Goal: Task Accomplishment & Management: Complete application form

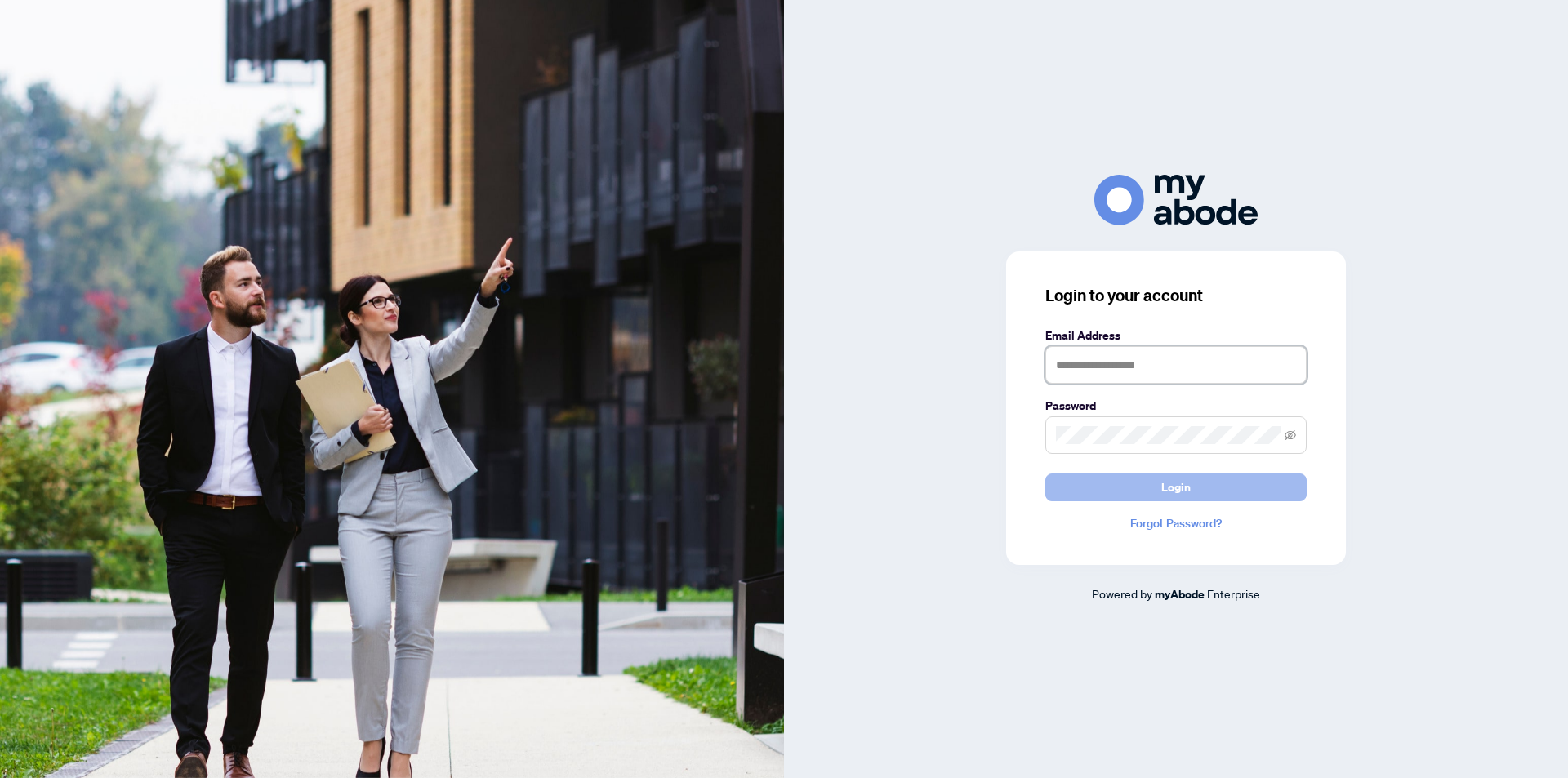
type input "**********"
click at [1131, 488] on button "Login" at bounding box center [1176, 488] width 261 height 28
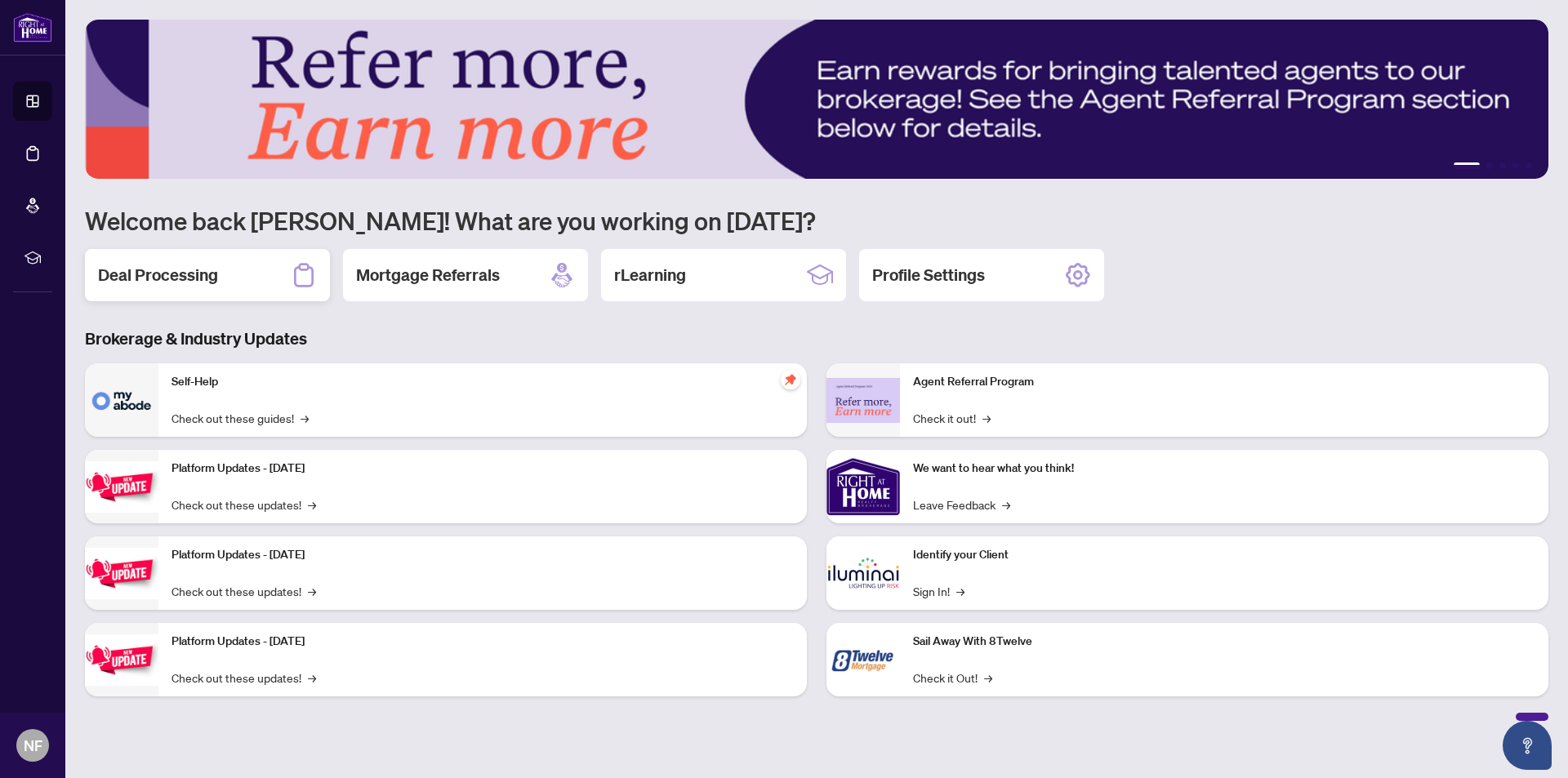
click at [231, 276] on div "Deal Processing" at bounding box center [207, 275] width 245 height 52
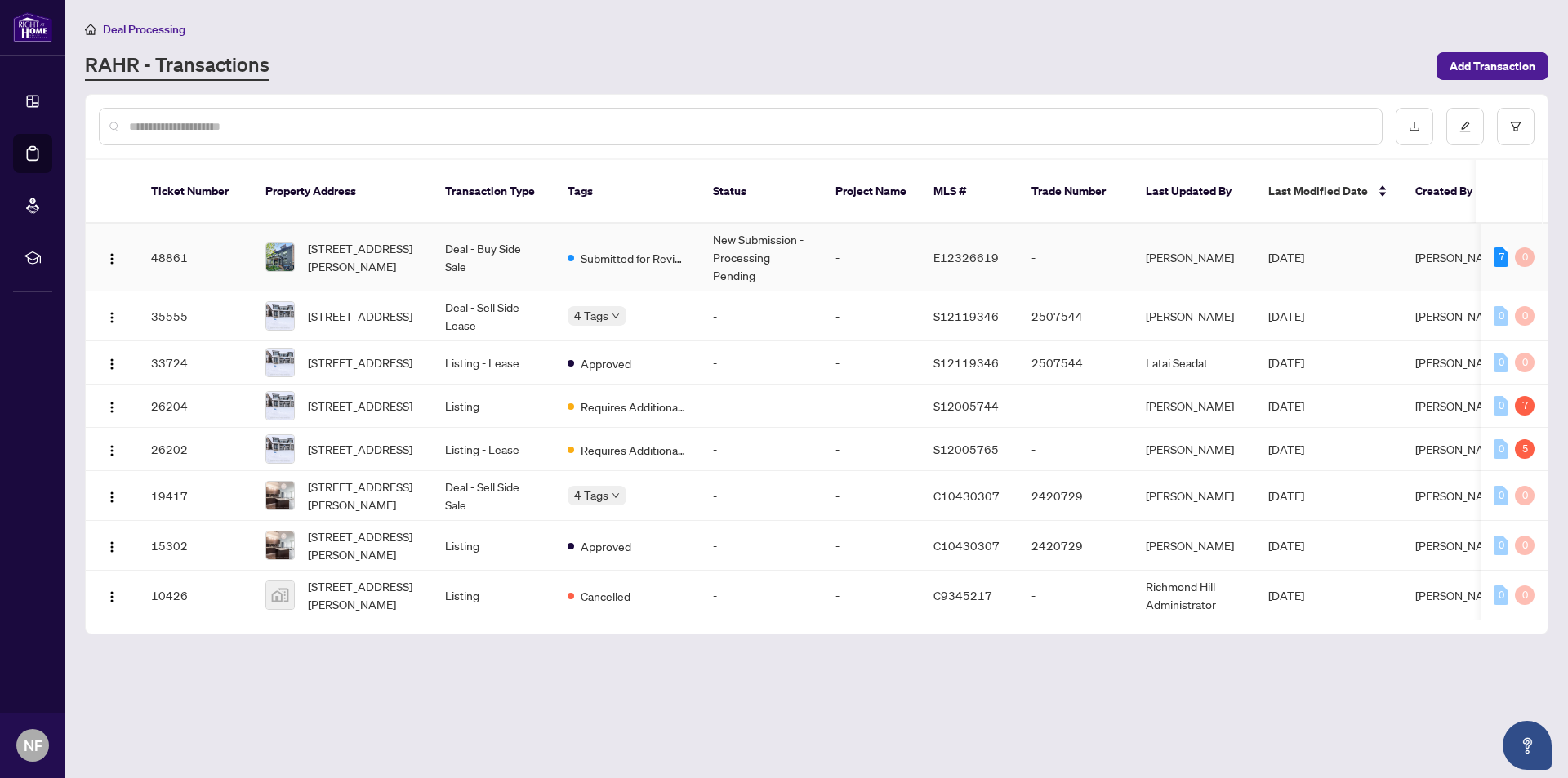
click at [615, 255] on td "Submitted for Review" at bounding box center [627, 257] width 145 height 67
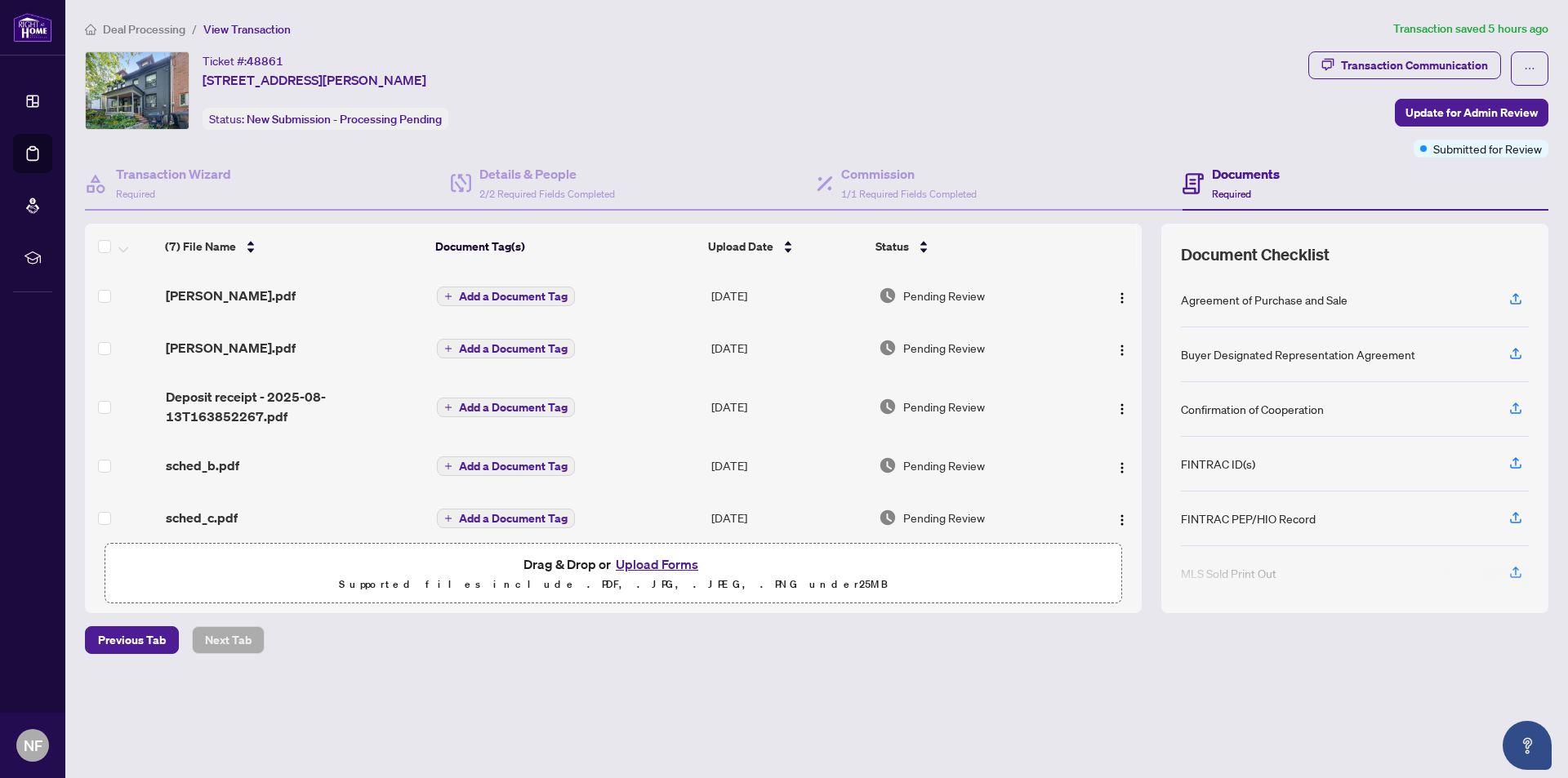
click at [630, 564] on button "Upload Forms" at bounding box center [657, 564] width 92 height 21
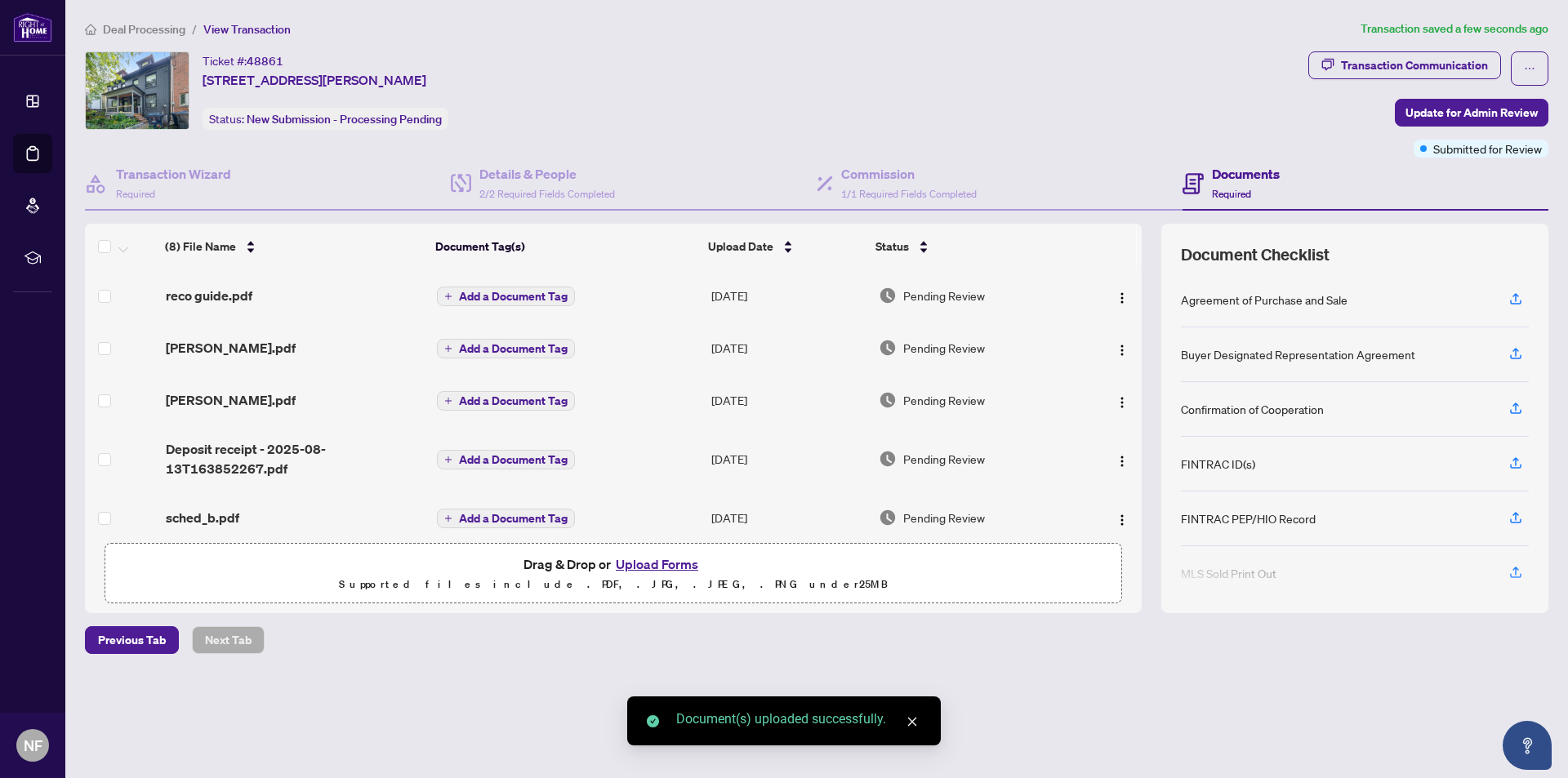
click at [692, 567] on button "Upload Forms" at bounding box center [657, 564] width 92 height 21
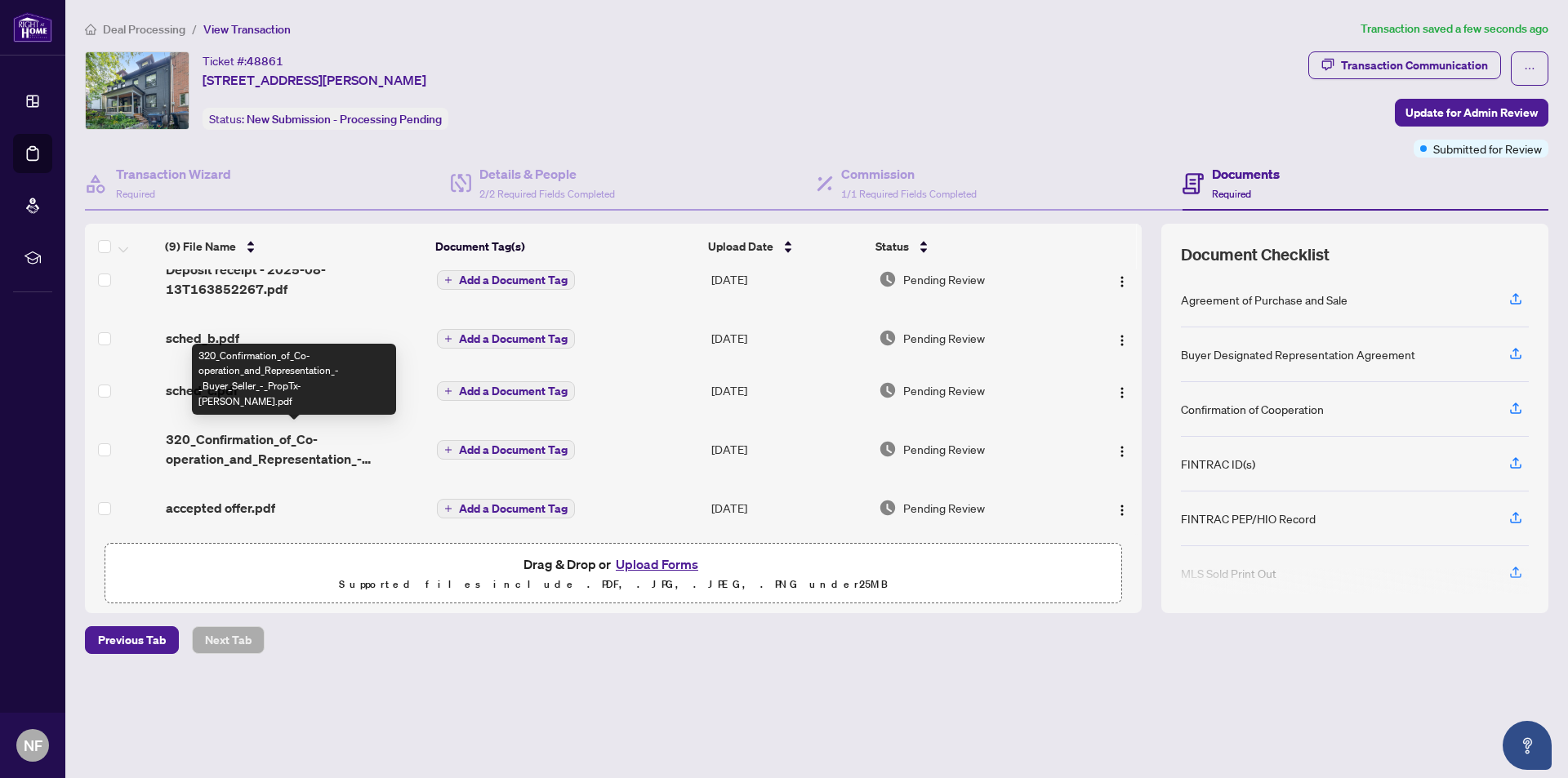
scroll to position [250, 0]
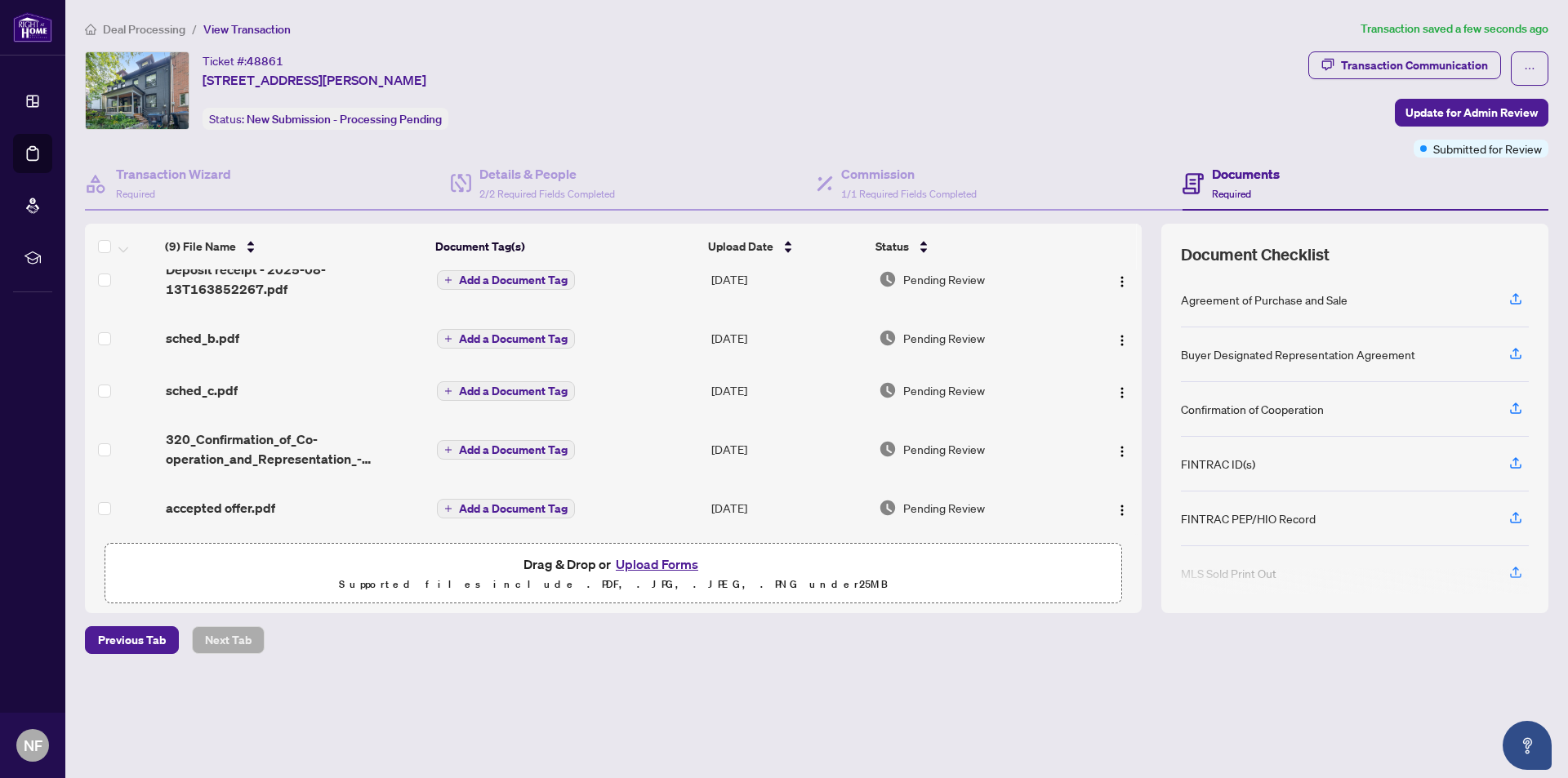
click at [635, 562] on button "Upload Forms" at bounding box center [657, 564] width 92 height 21
click at [676, 567] on button "Upload Forms" at bounding box center [657, 564] width 92 height 21
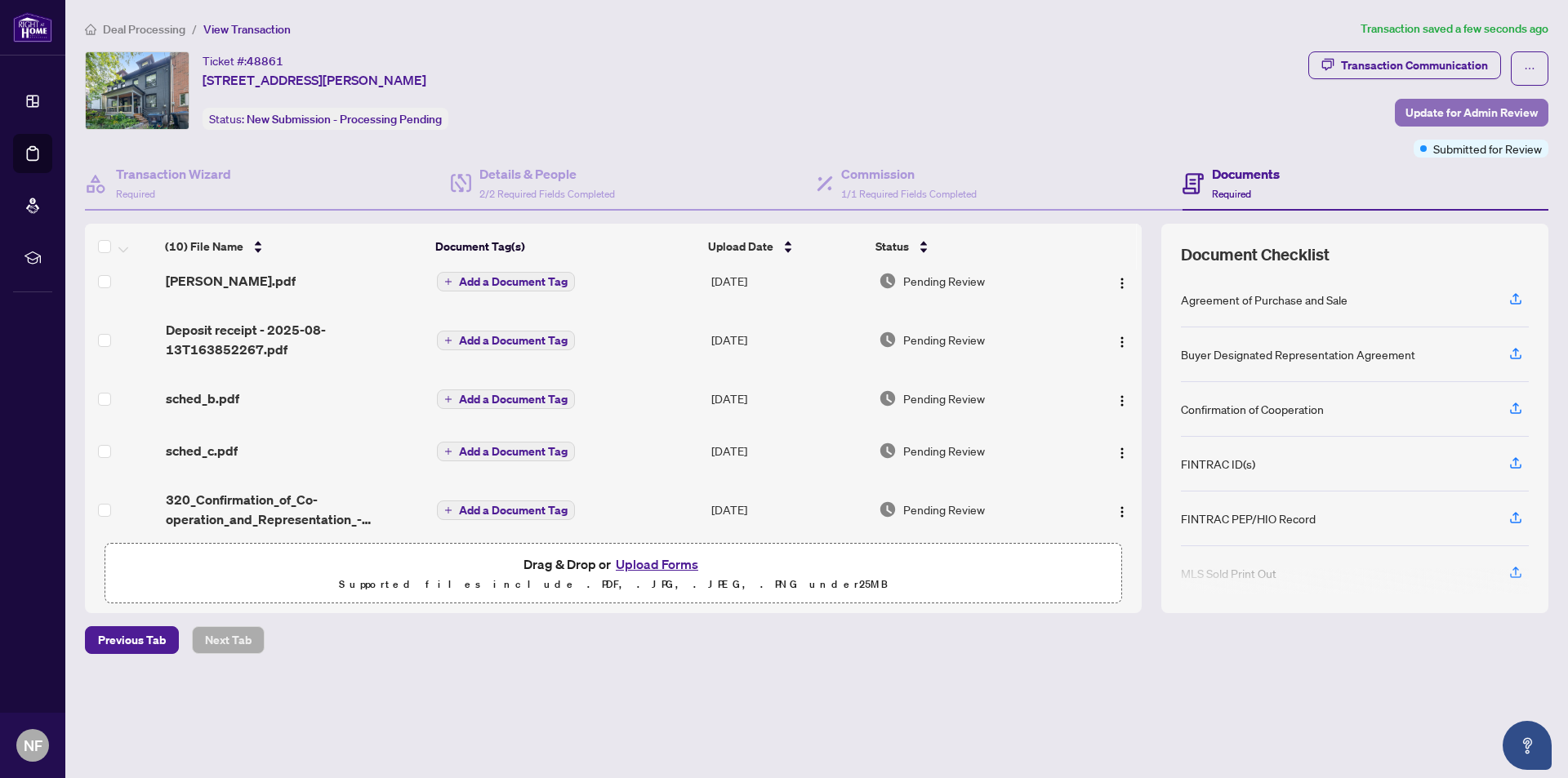
click at [1465, 109] on span "Update for Admin Review" at bounding box center [1471, 113] width 132 height 26
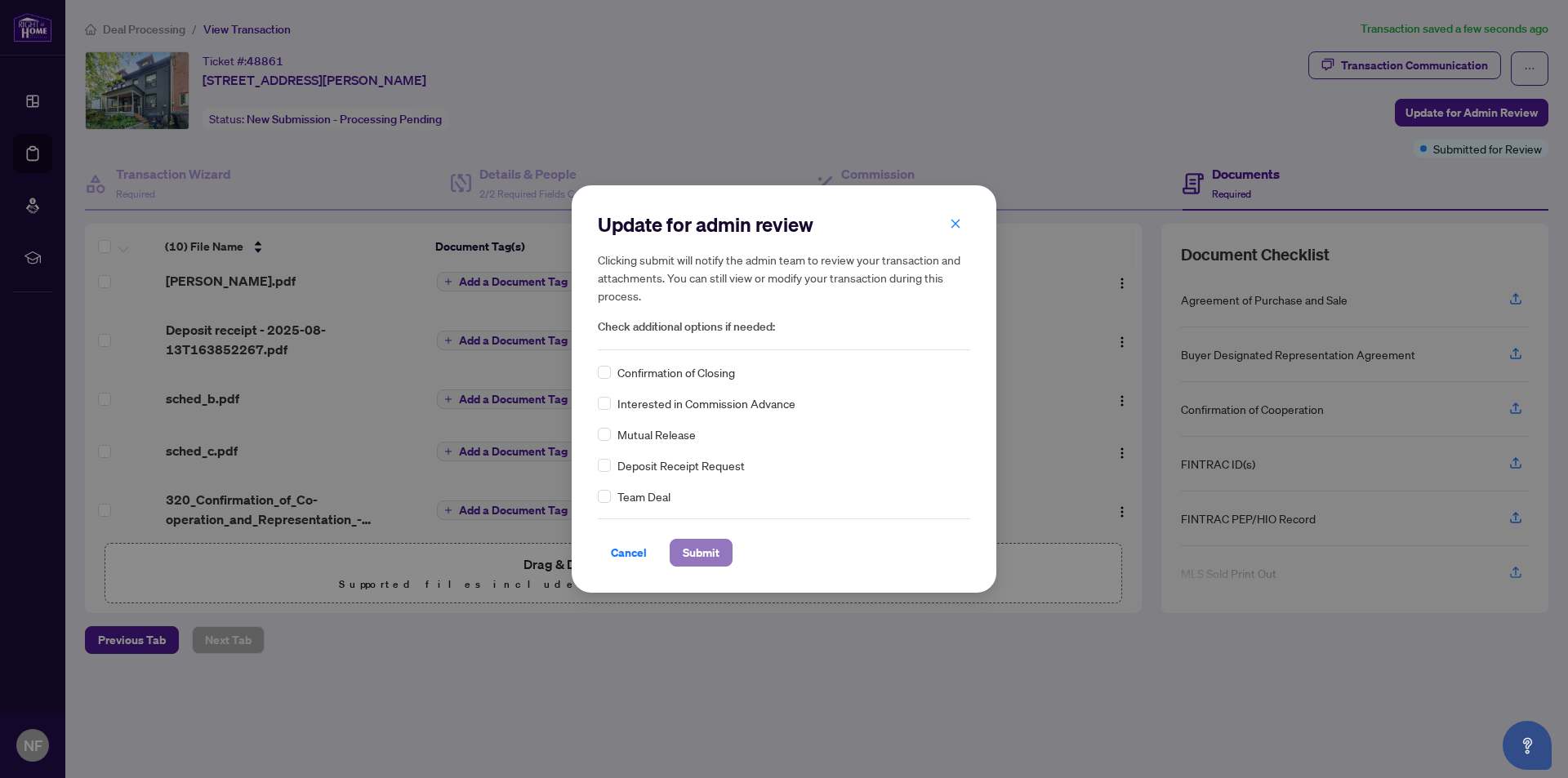
click at [704, 550] on span "Submit" at bounding box center [700, 553] width 37 height 26
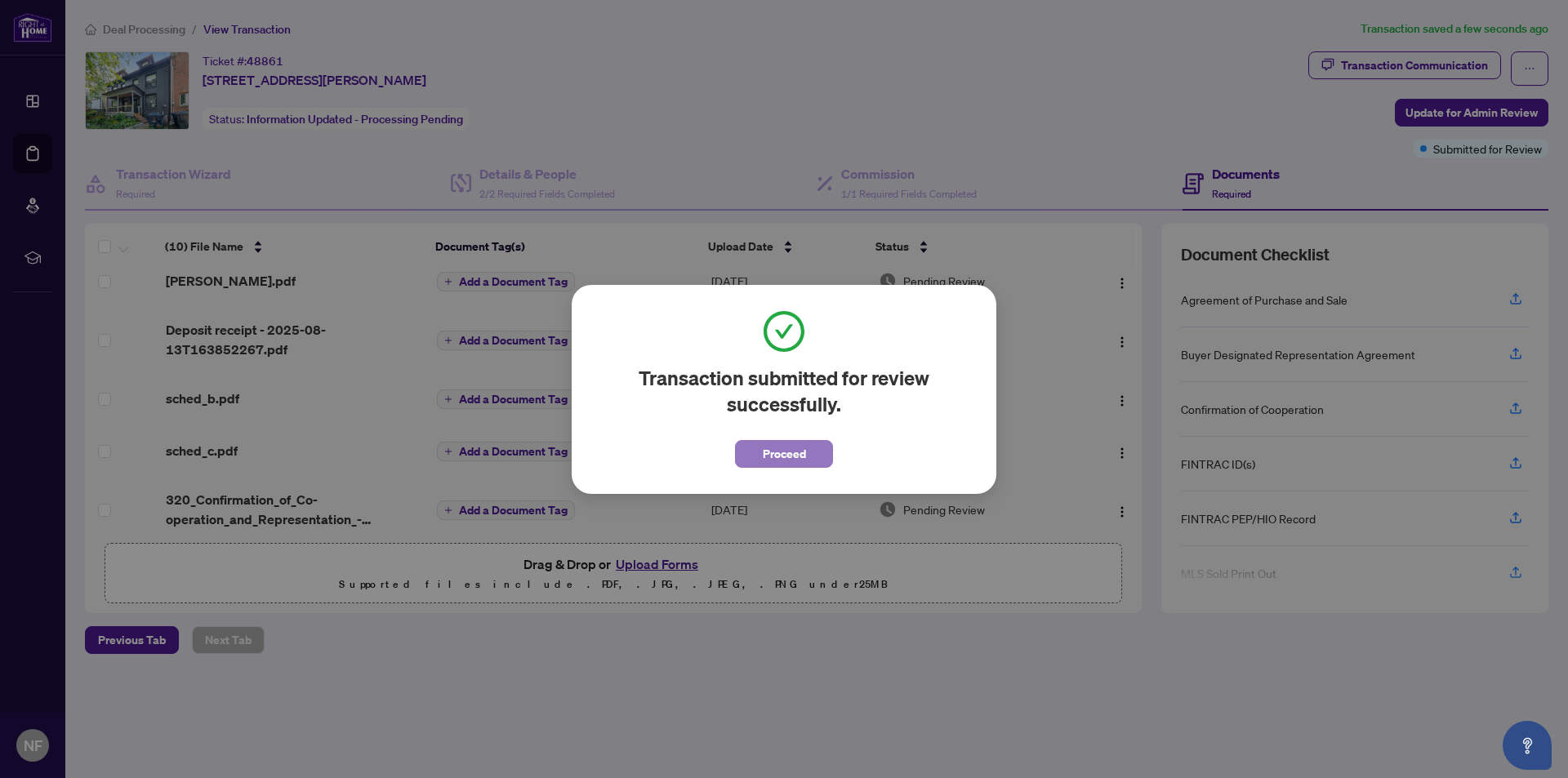
click at [743, 464] on button "Proceed" at bounding box center [784, 453] width 98 height 28
